Goal: Find specific page/section

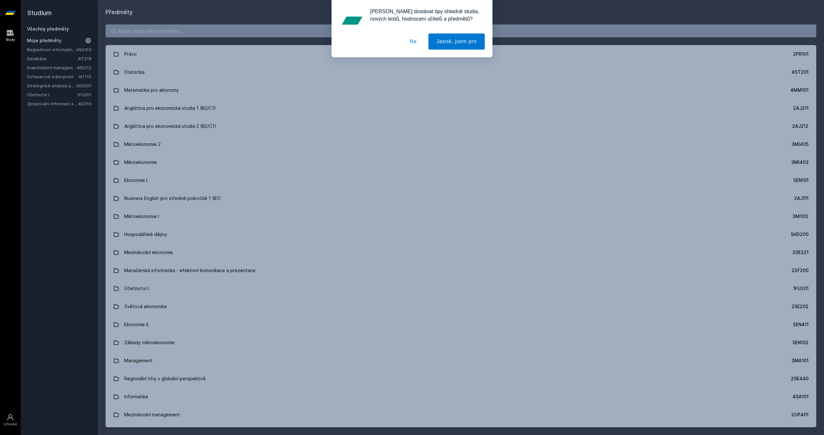
click at [414, 39] on button "Ne" at bounding box center [412, 41] width 23 height 16
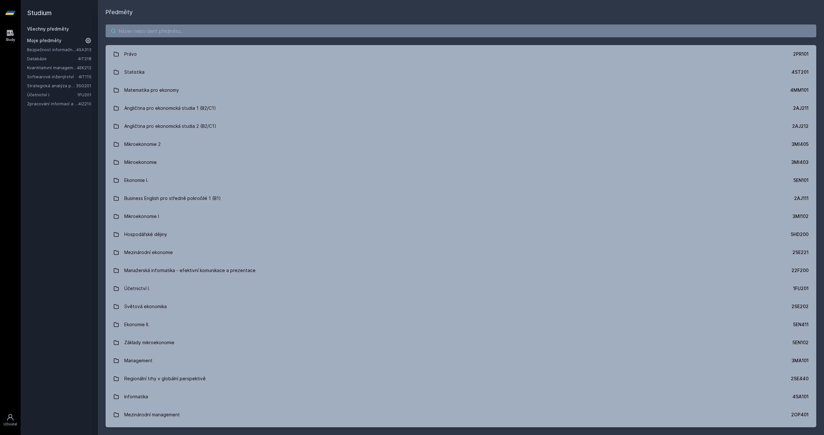
click at [143, 28] on input "search" at bounding box center [461, 30] width 710 height 13
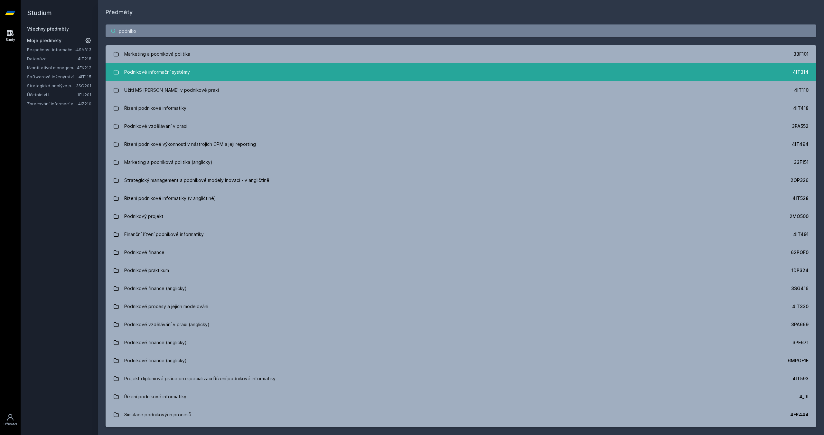
type input "podniko"
click at [171, 77] on div "Podnikové informační systémy" at bounding box center [157, 72] width 66 height 13
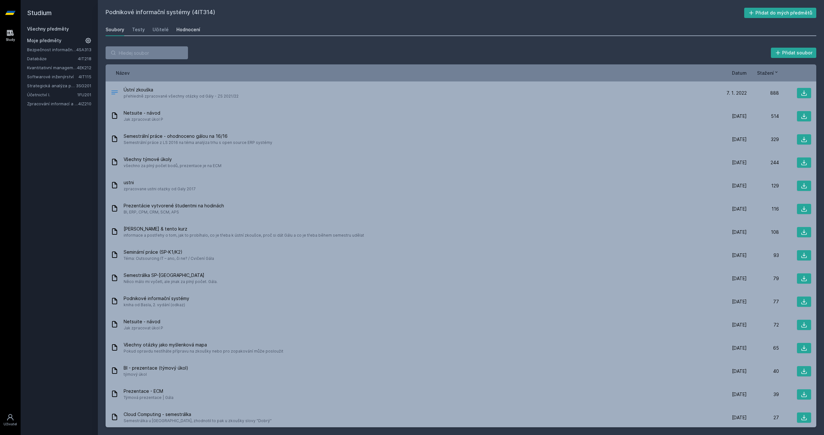
click at [187, 28] on div "Hodnocení" at bounding box center [188, 29] width 24 height 6
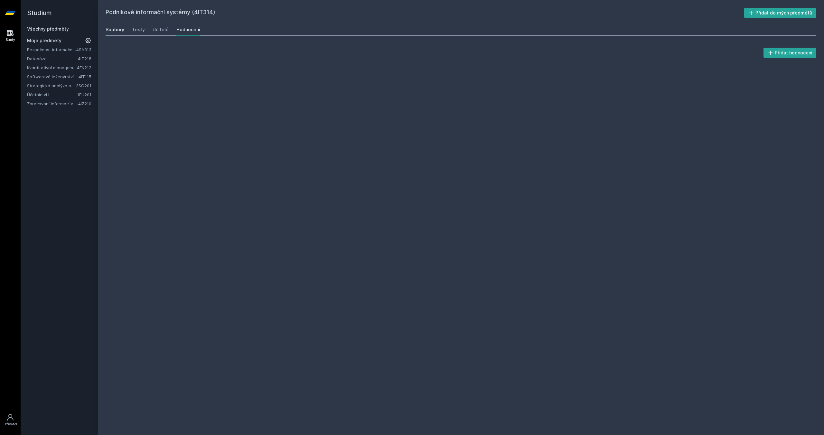
click at [116, 26] on div "Soubory" at bounding box center [115, 29] width 19 height 6
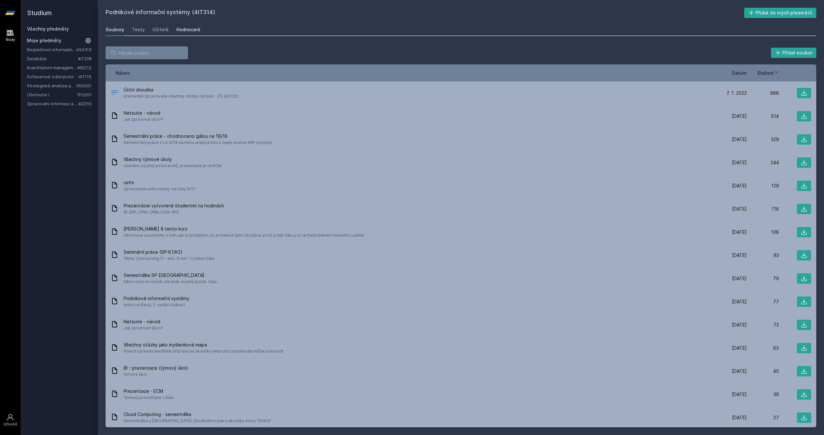
click at [183, 34] on link "Hodnocení" at bounding box center [188, 29] width 24 height 13
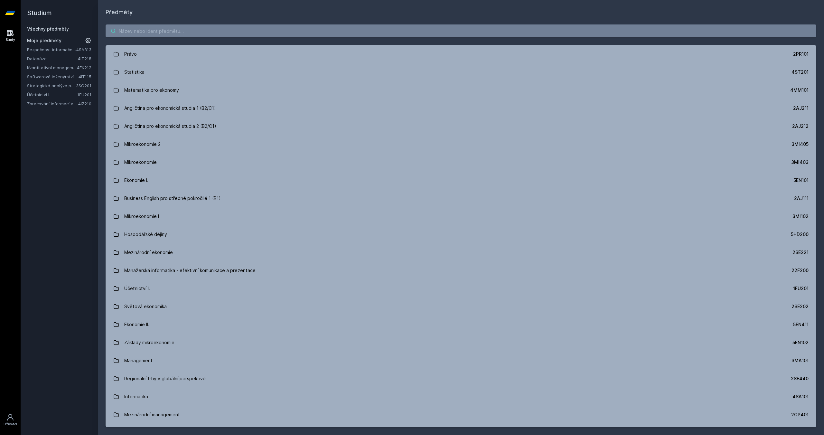
click at [130, 26] on input "search" at bounding box center [461, 30] width 710 height 13
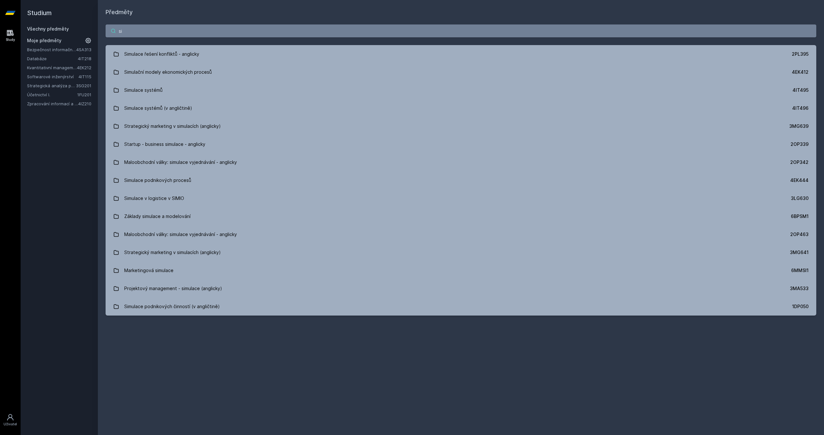
type input "s"
